Goal: Check status: Check status

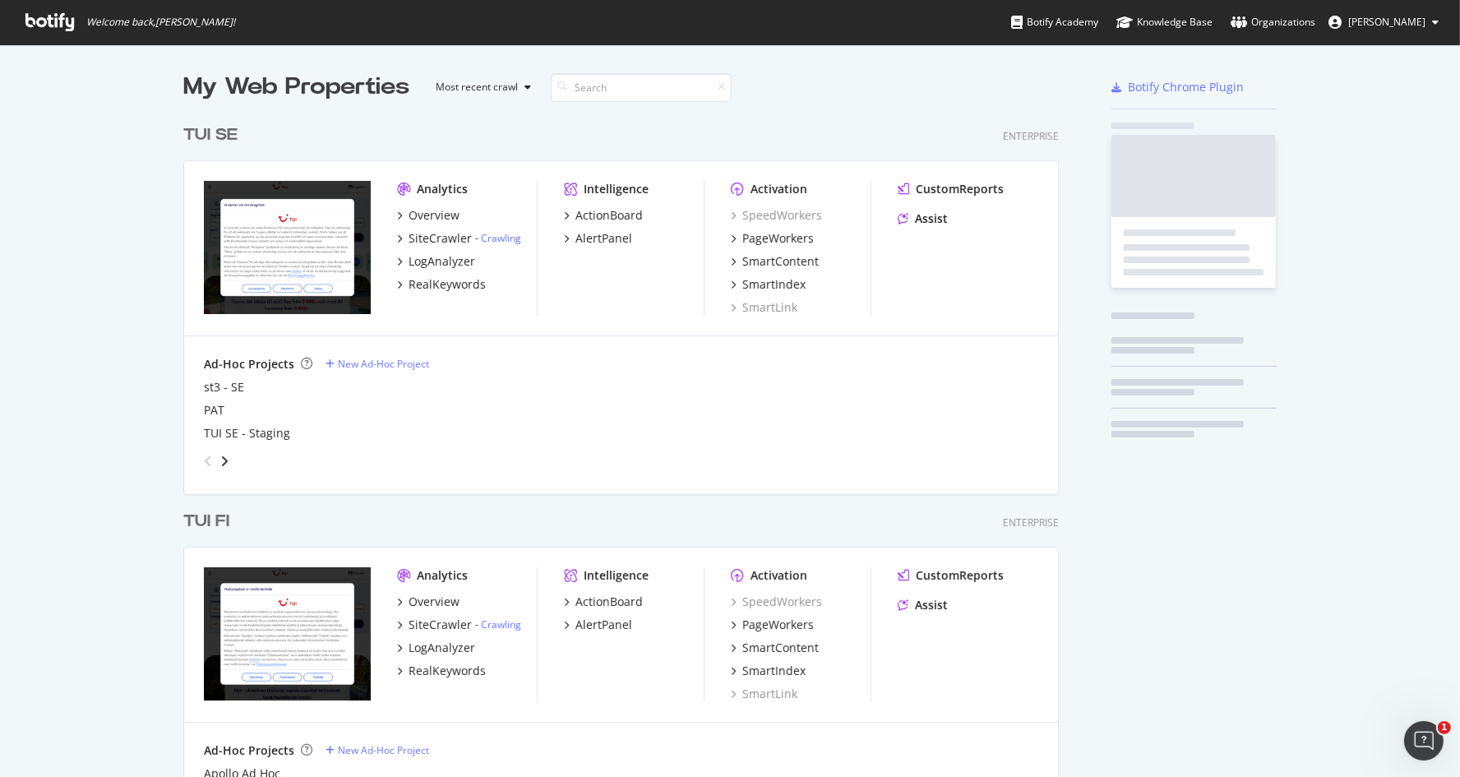
scroll to position [4785, 888]
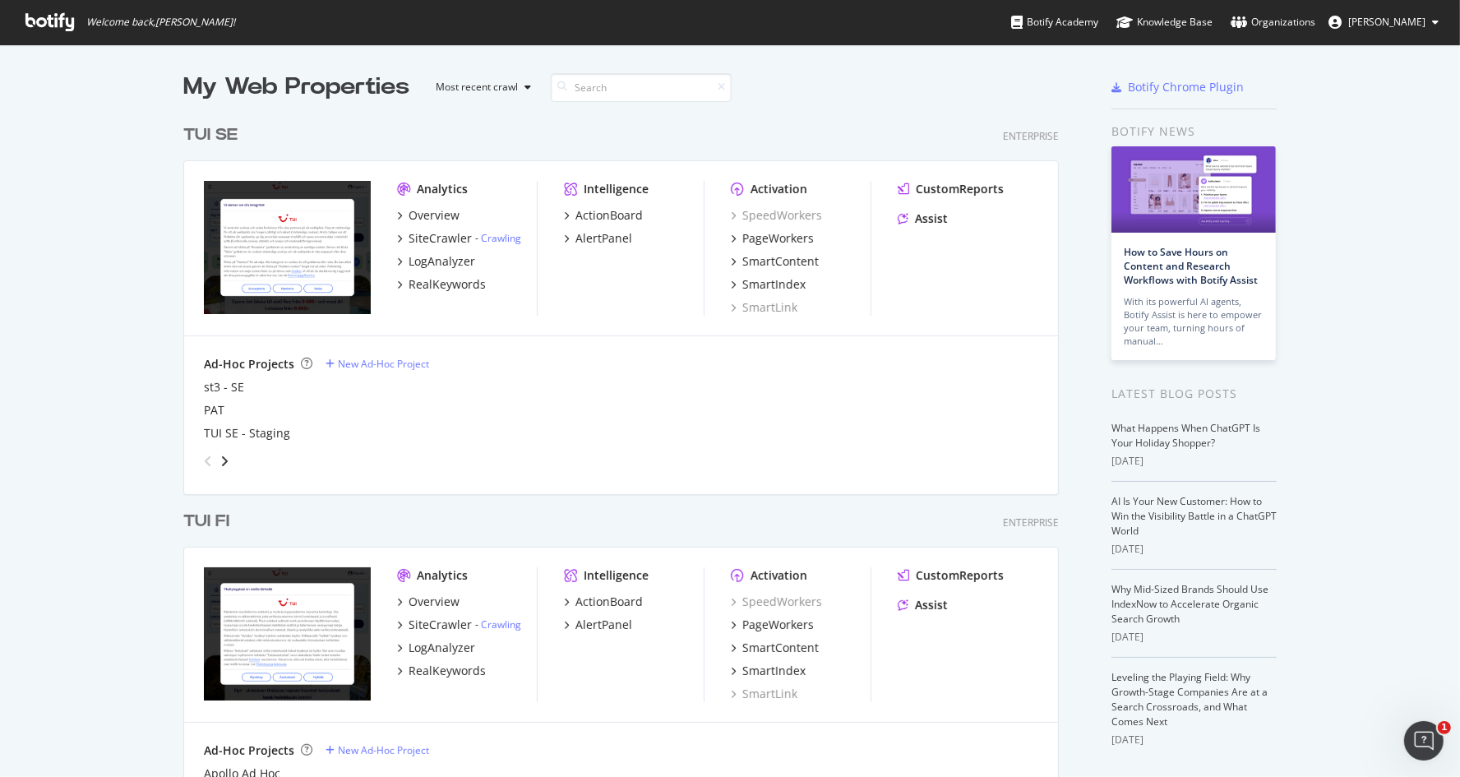
click at [219, 129] on div "TUI SE" at bounding box center [210, 135] width 54 height 24
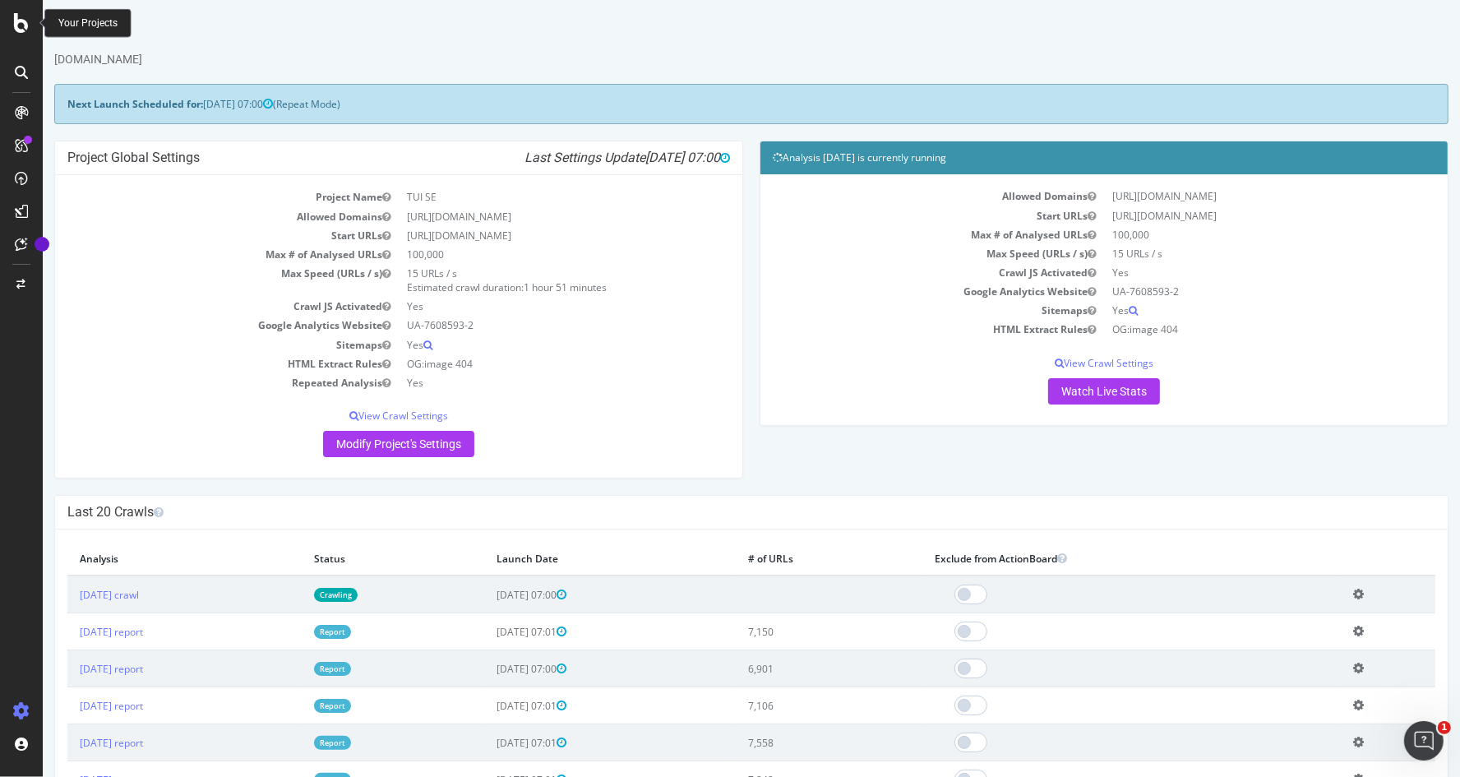
click at [16, 22] on icon at bounding box center [21, 23] width 15 height 20
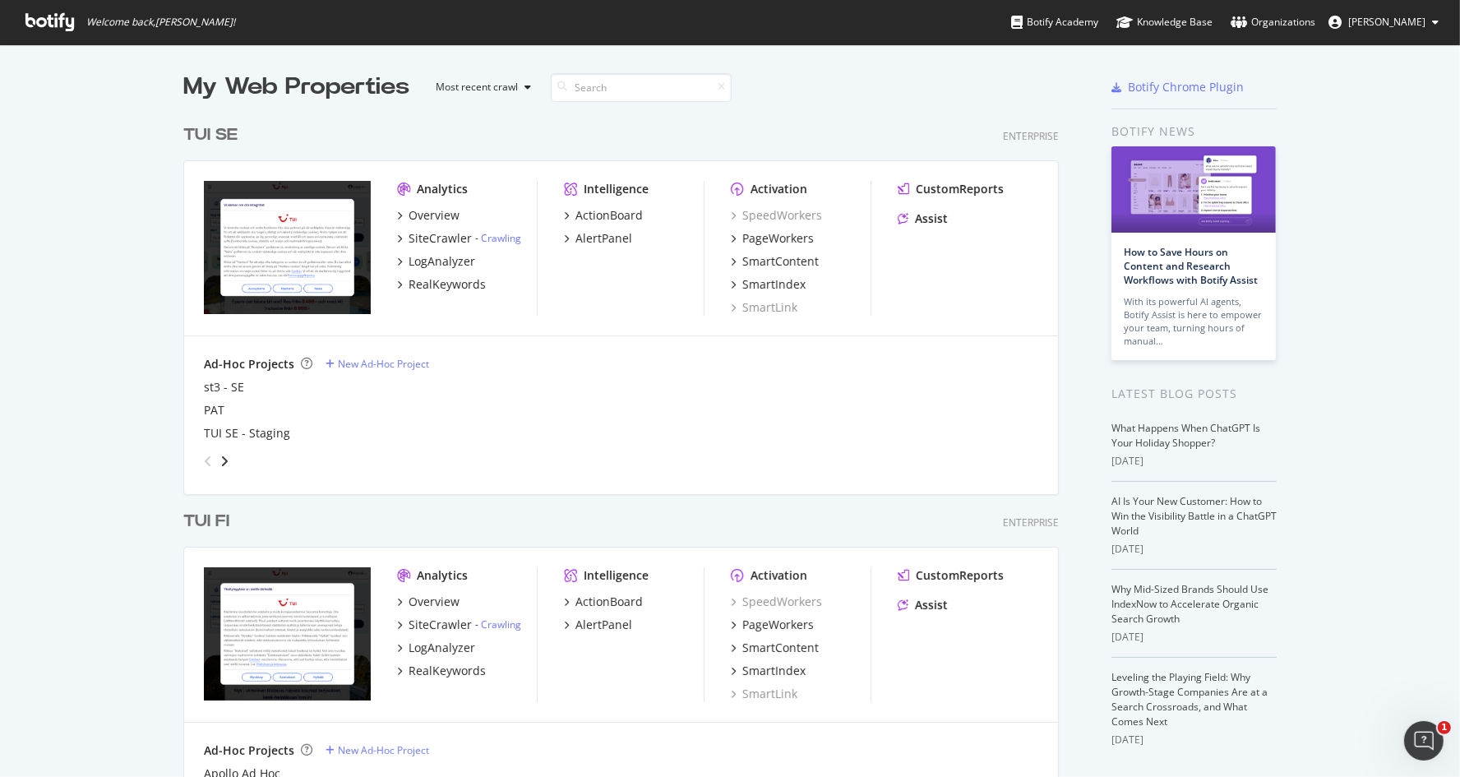
scroll to position [163, 0]
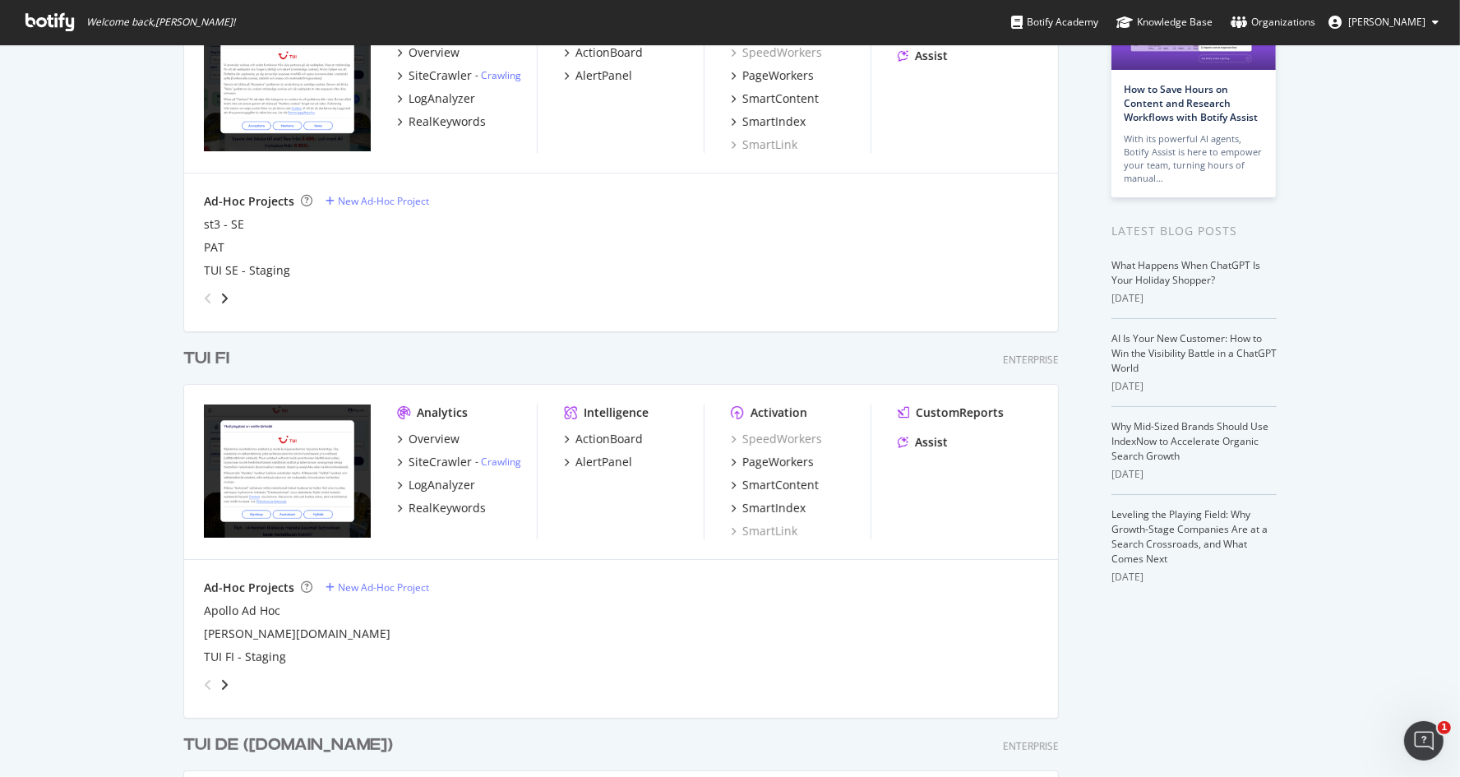
click at [203, 349] on div "TUI FI" at bounding box center [206, 359] width 46 height 24
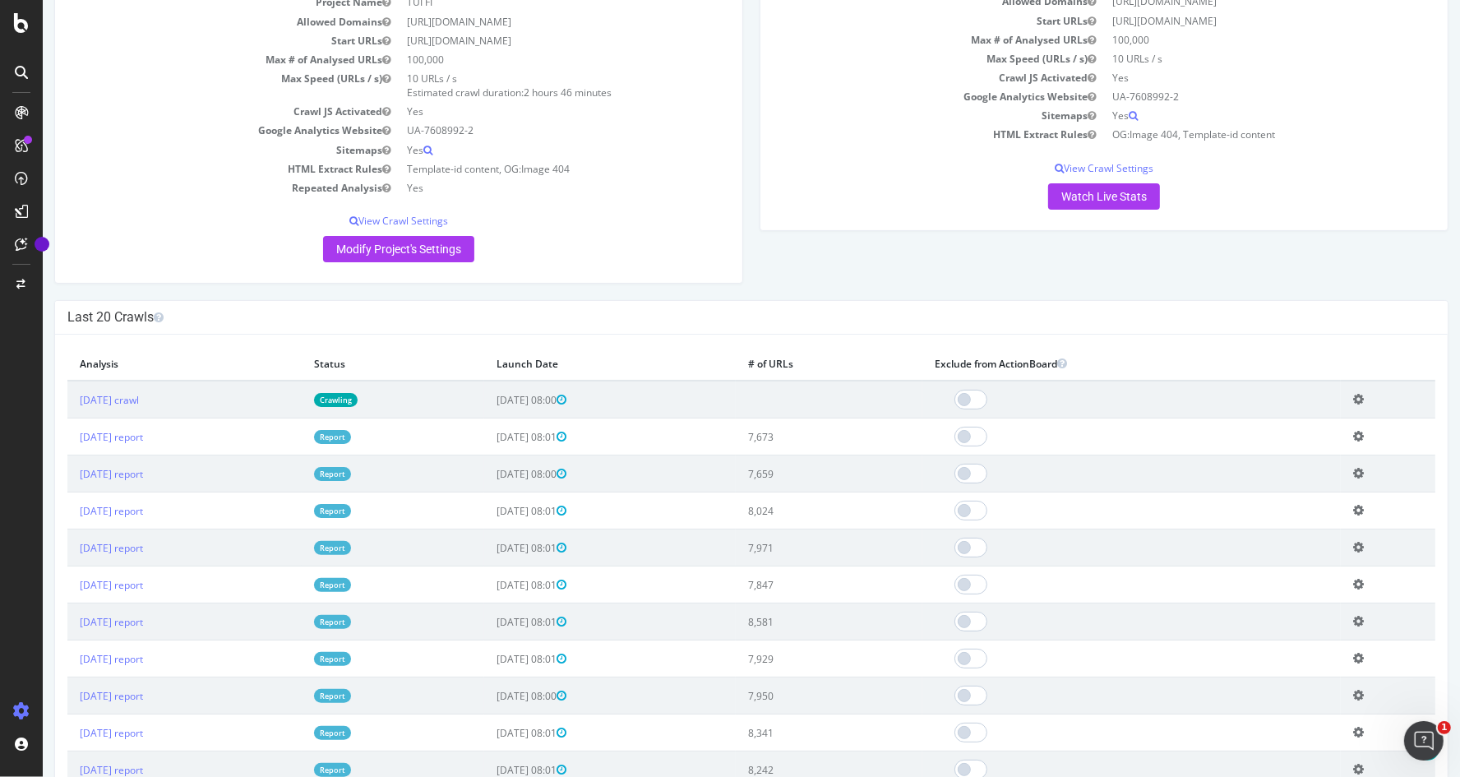
scroll to position [196, 0]
click at [141, 429] on link "[DATE] report" at bounding box center [111, 436] width 63 height 14
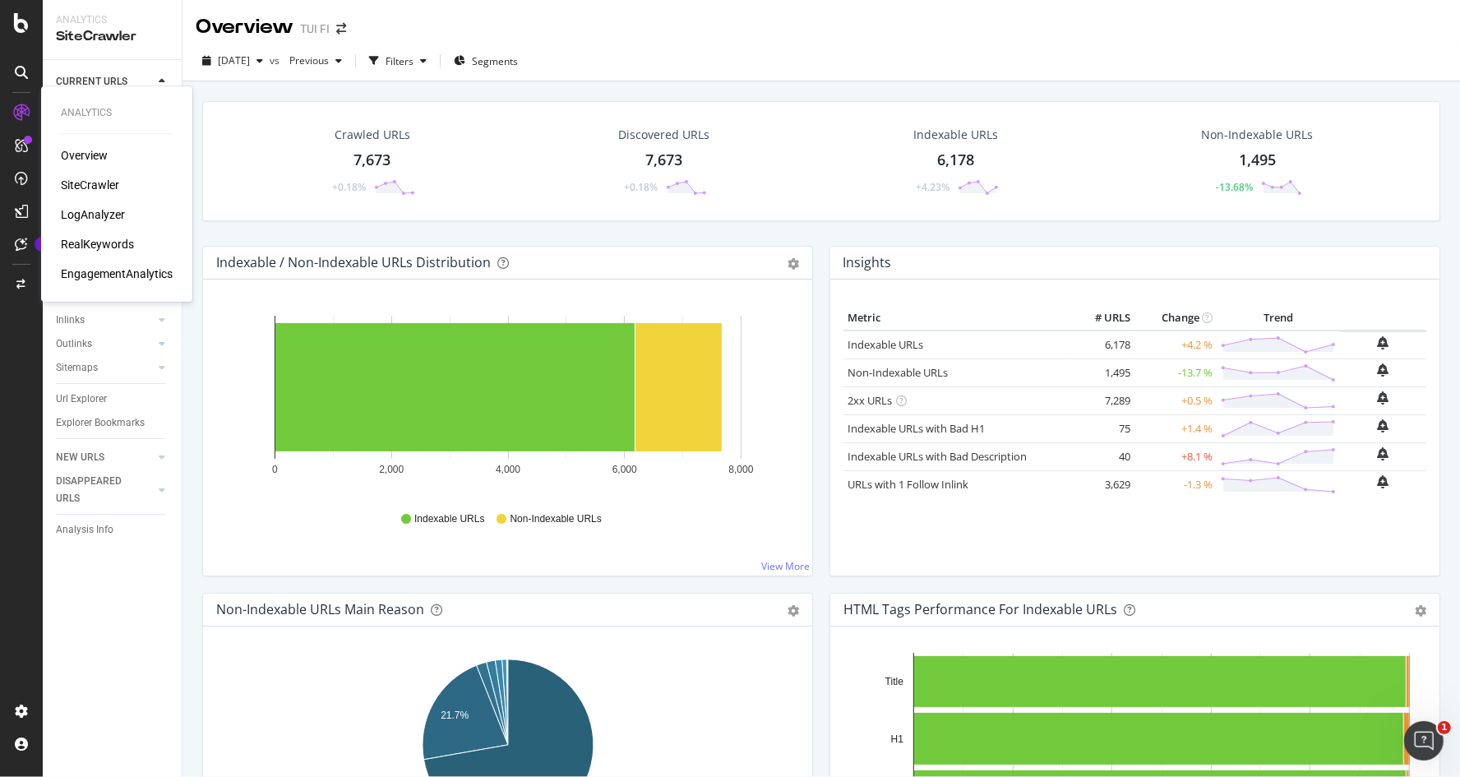
click at [103, 210] on div "LogAnalyzer" at bounding box center [93, 214] width 64 height 16
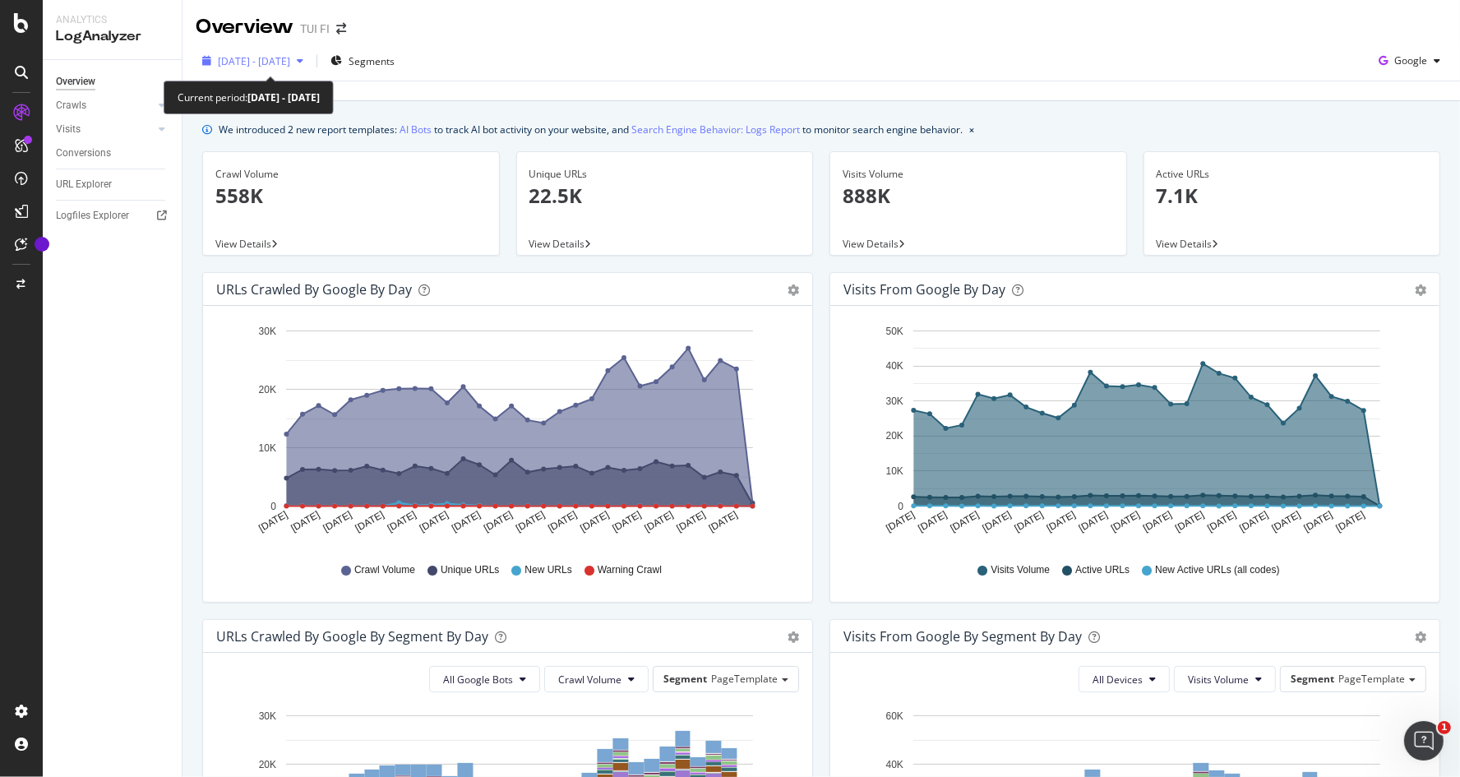
click at [303, 62] on icon "button" at bounding box center [300, 61] width 7 height 10
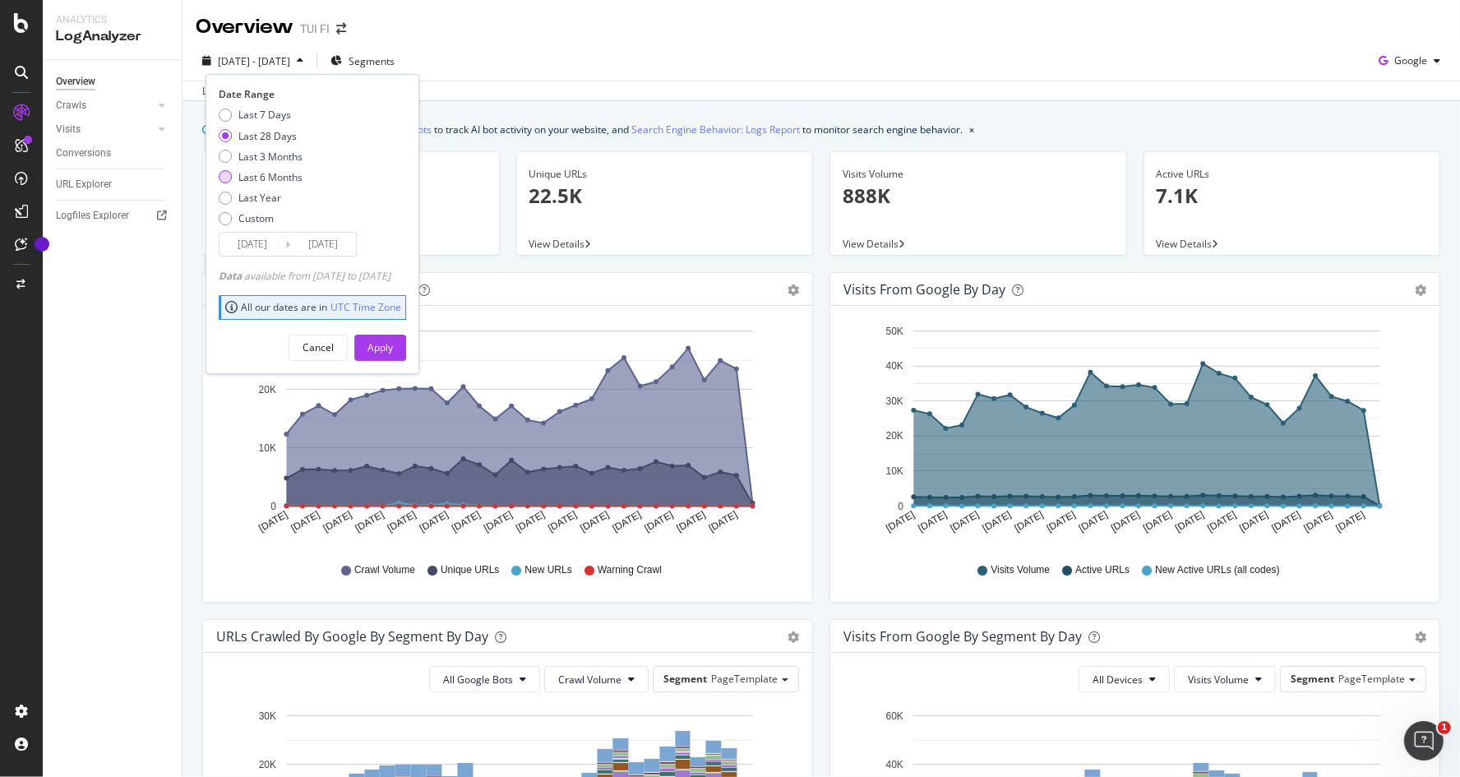
click at [249, 177] on div "Last 6 Months" at bounding box center [270, 177] width 64 height 14
type input "[DATE]"
click at [393, 349] on div "Apply" at bounding box center [380, 347] width 25 height 14
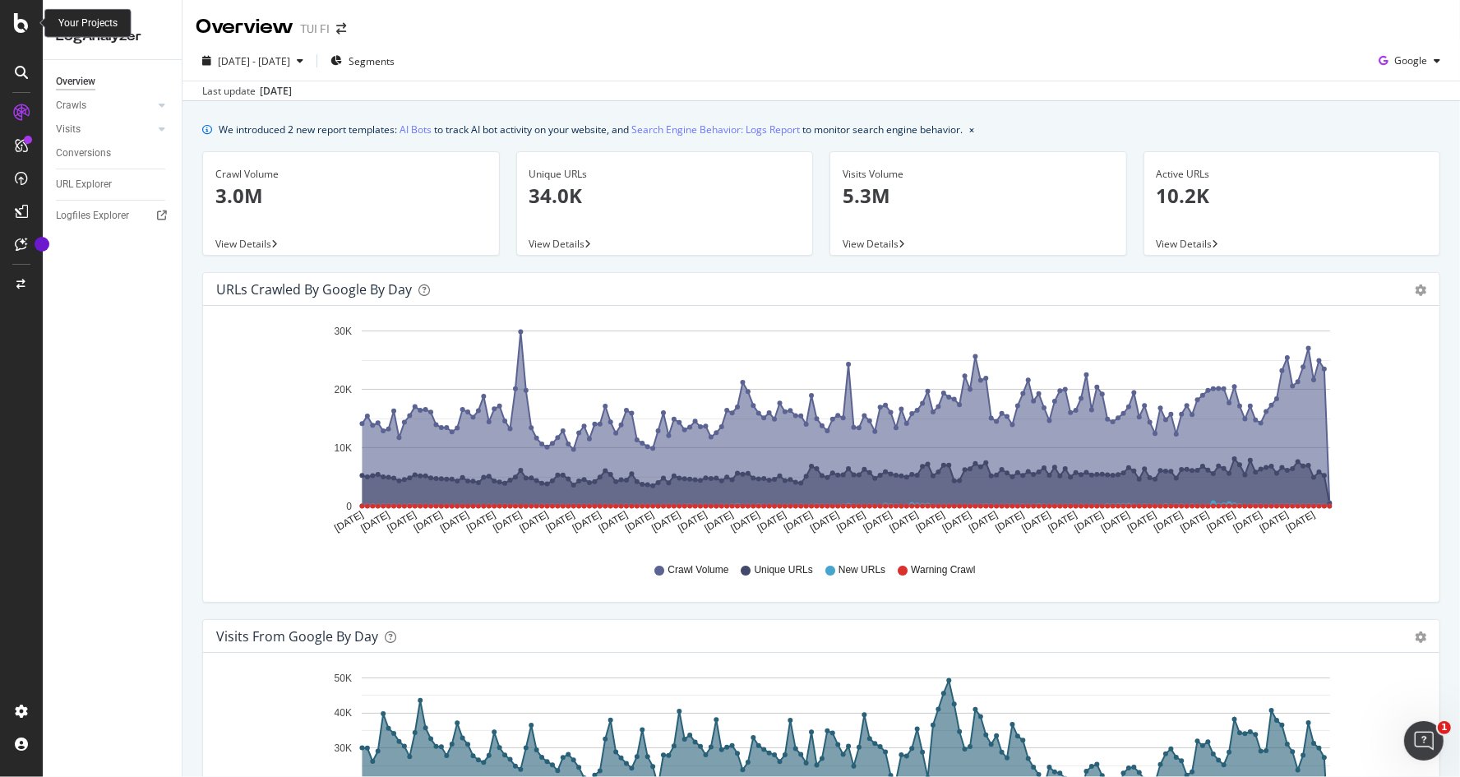
click at [19, 27] on icon at bounding box center [21, 23] width 15 height 20
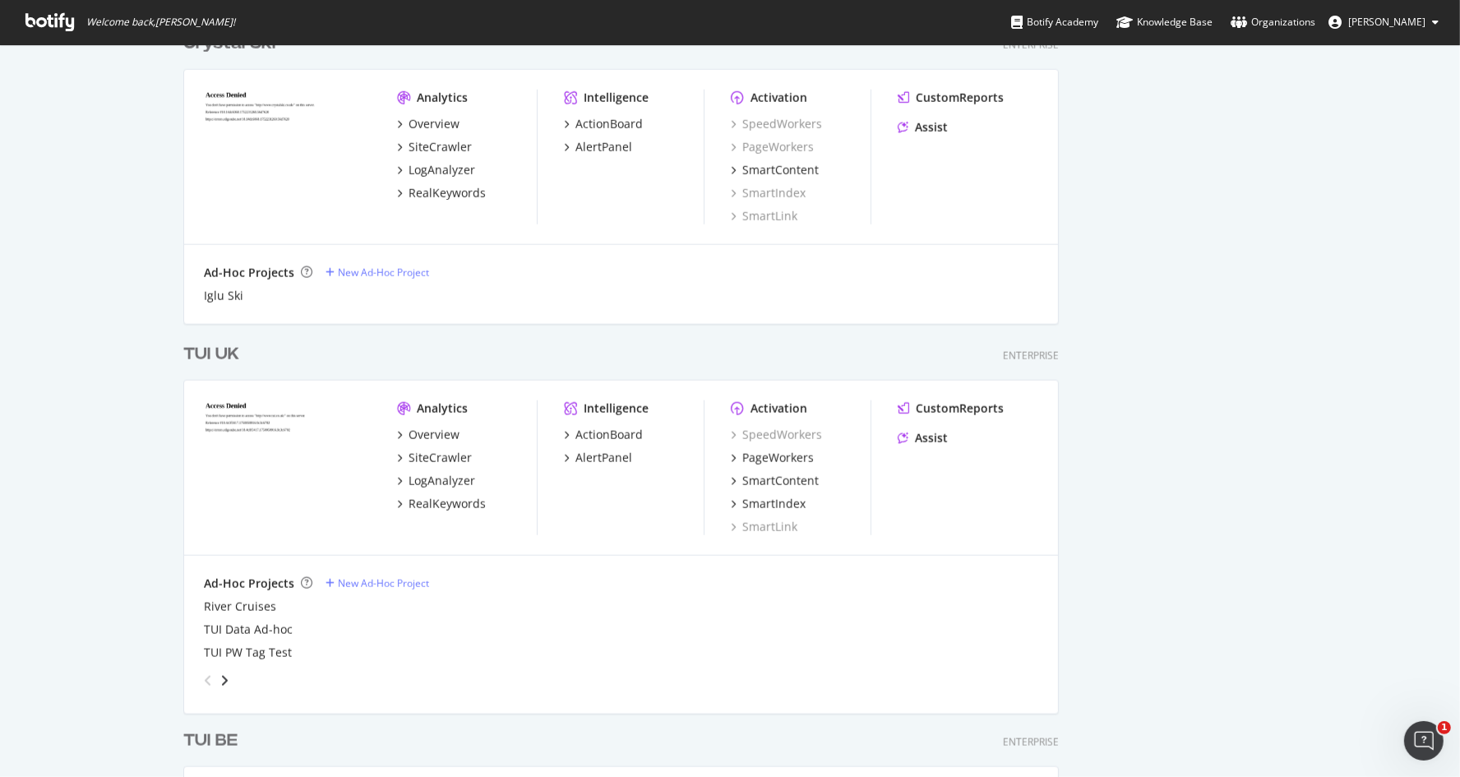
scroll to position [1616, 0]
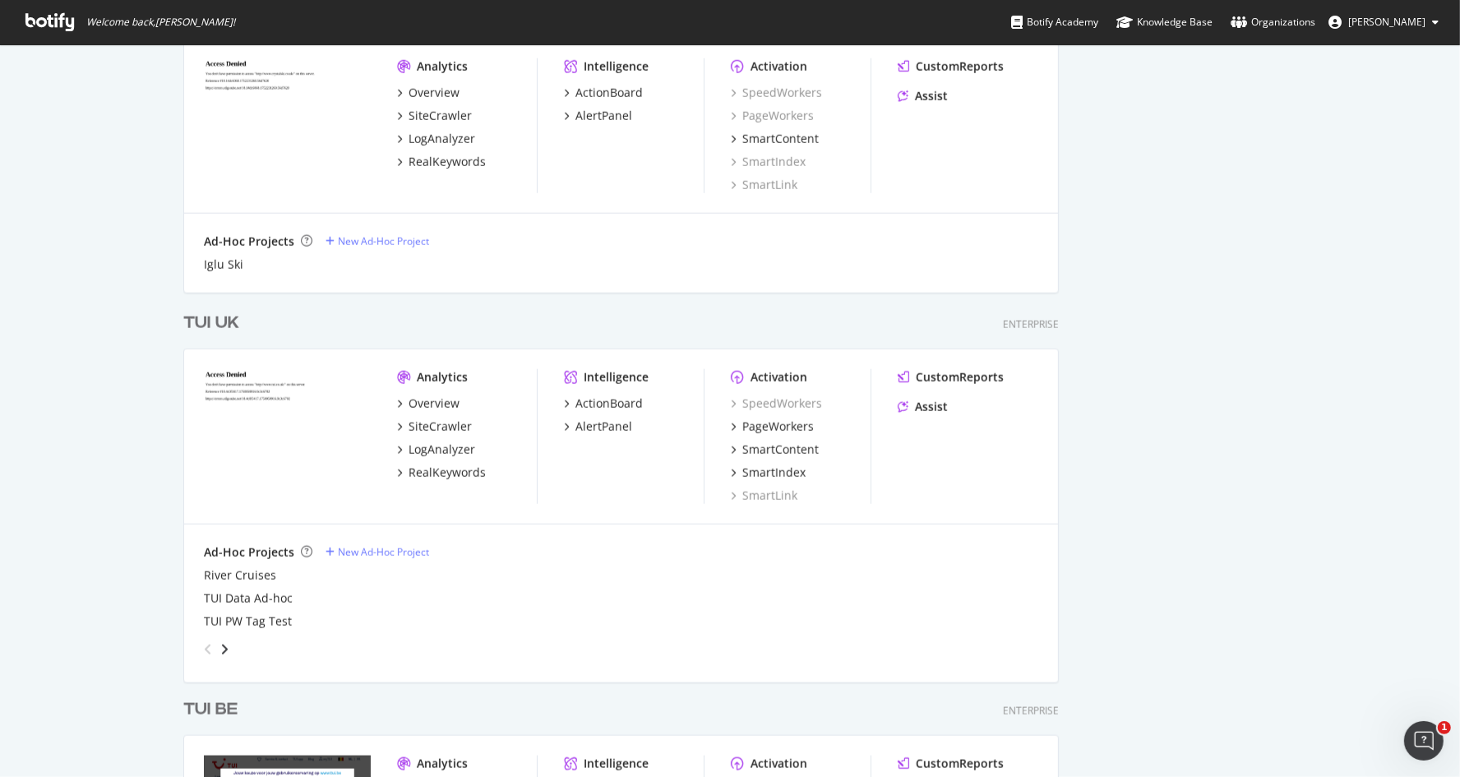
click at [219, 321] on div "TUI UK" at bounding box center [211, 324] width 56 height 24
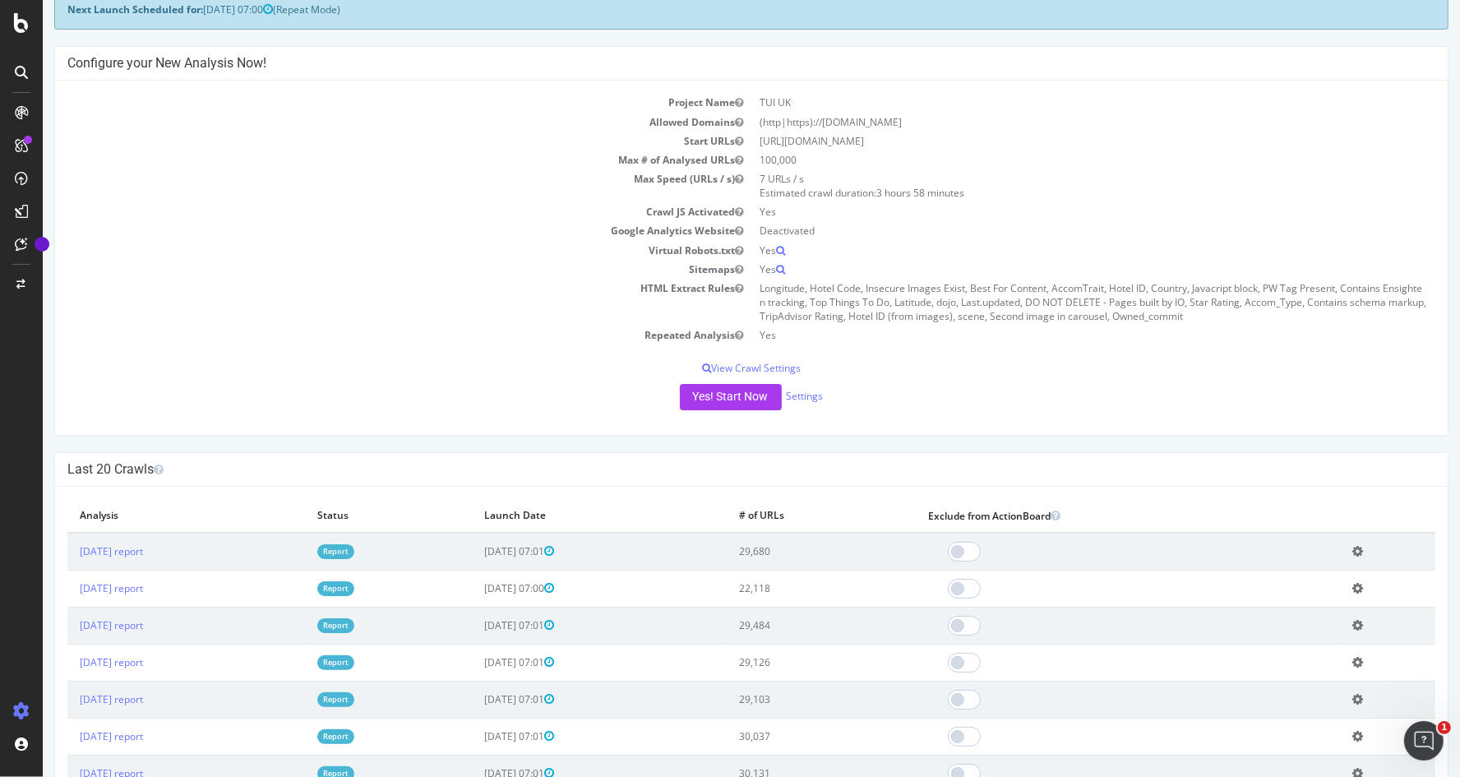
scroll to position [96, 0]
click at [121, 549] on link "[DATE] report" at bounding box center [111, 550] width 63 height 14
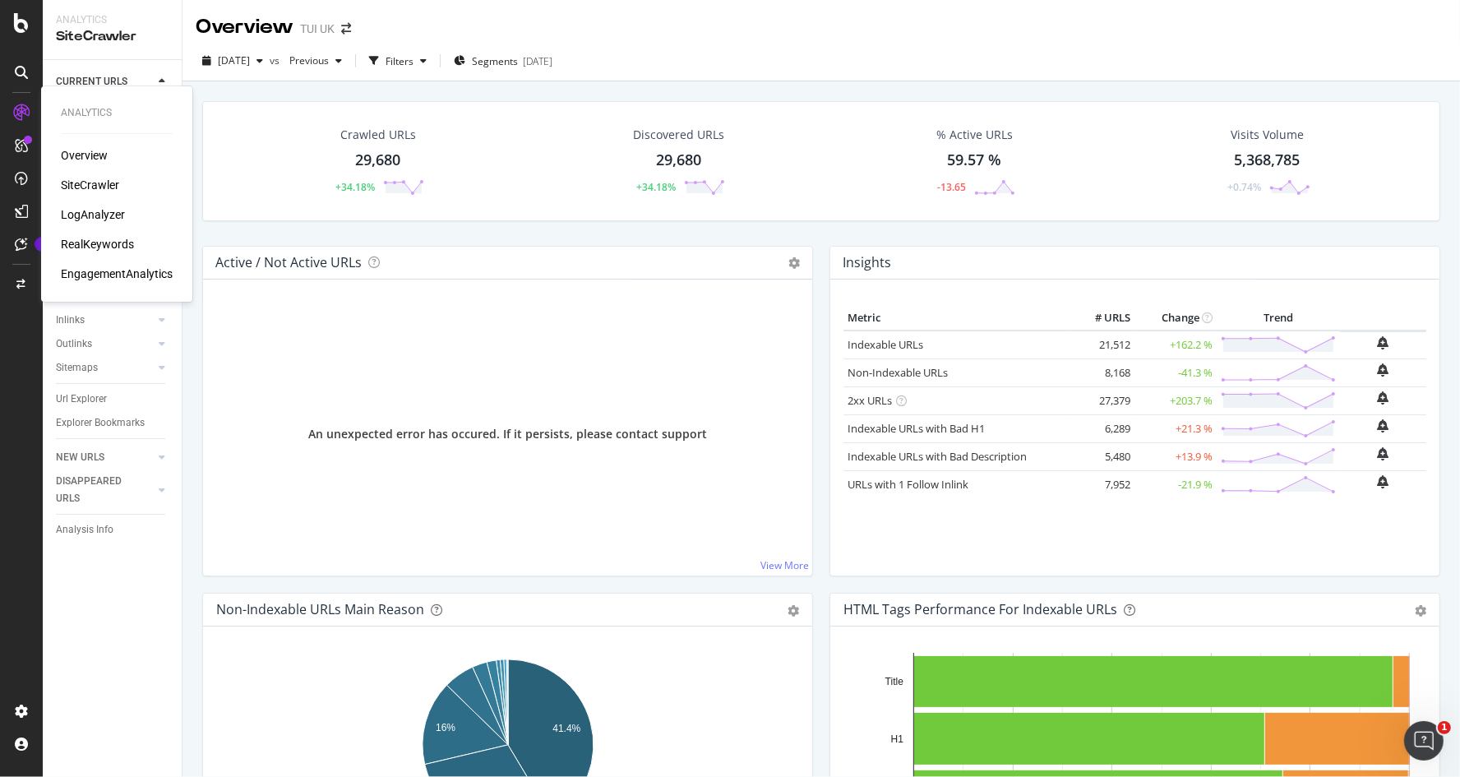
click at [99, 214] on div "LogAnalyzer" at bounding box center [93, 214] width 64 height 16
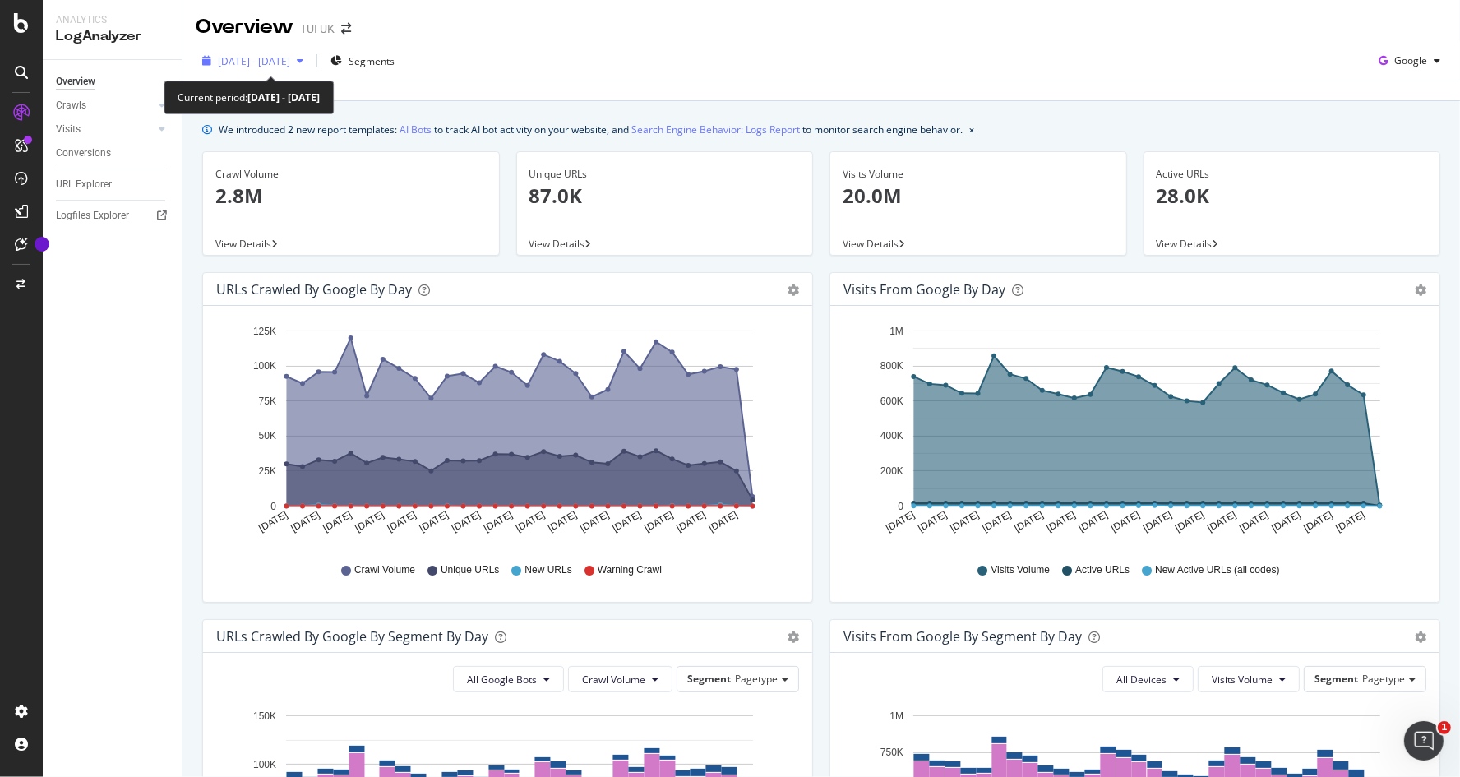
click at [303, 56] on icon "button" at bounding box center [300, 61] width 7 height 10
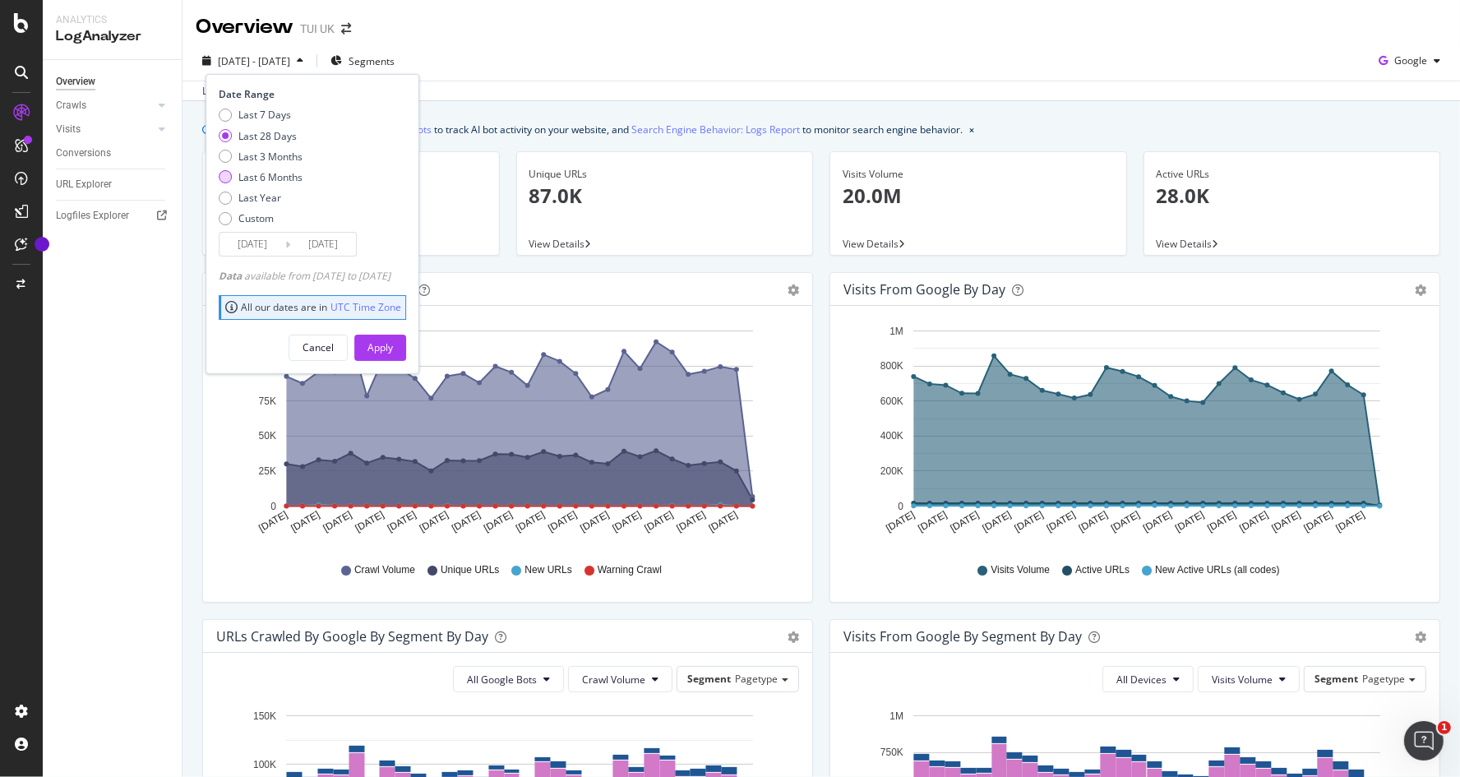
click at [283, 173] on div "Last 6 Months" at bounding box center [270, 177] width 64 height 14
type input "[DATE]"
click at [393, 346] on div "Apply" at bounding box center [380, 347] width 25 height 14
